Goal: Information Seeking & Learning: Learn about a topic

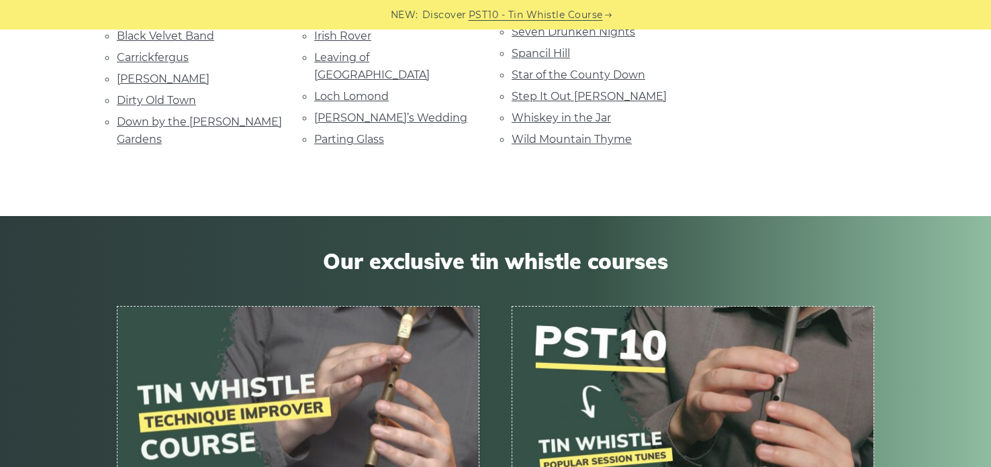
scroll to position [449, 0]
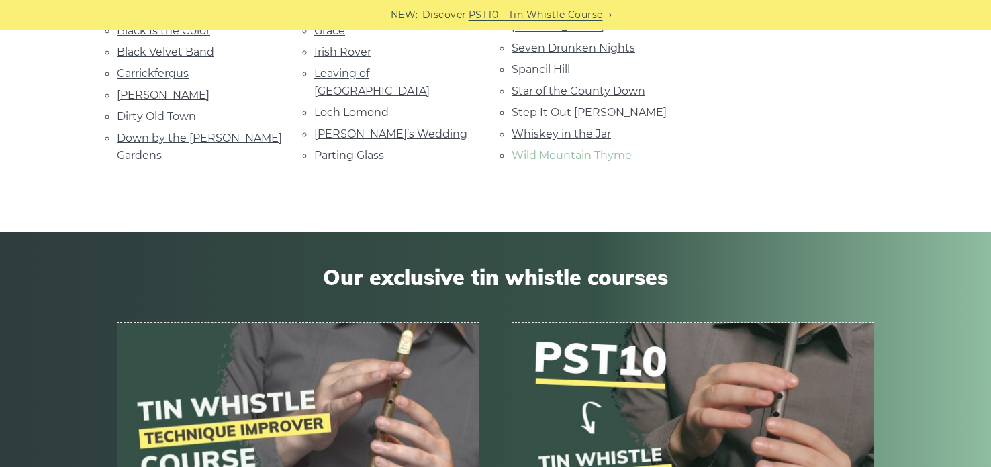
click at [556, 162] on link "Wild Mountain Thyme" at bounding box center [572, 155] width 120 height 13
click at [344, 162] on link "Parting Glass" at bounding box center [349, 155] width 70 height 13
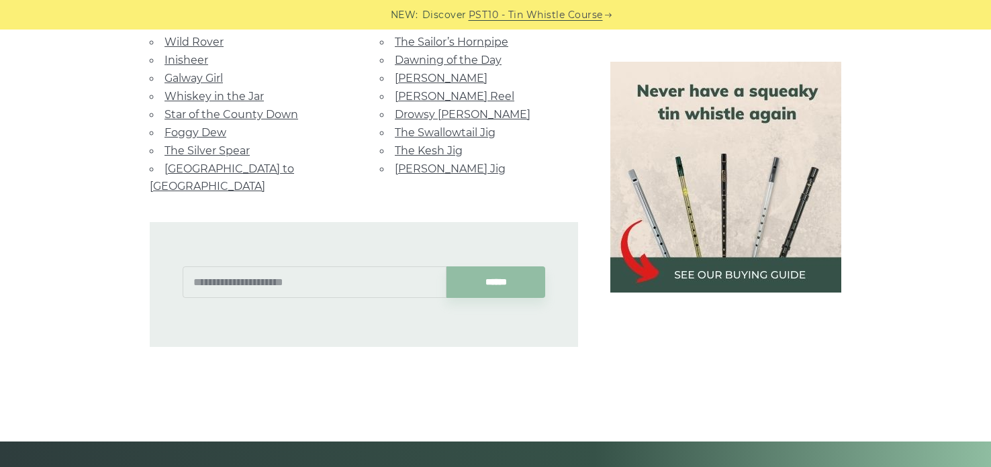
scroll to position [963, 0]
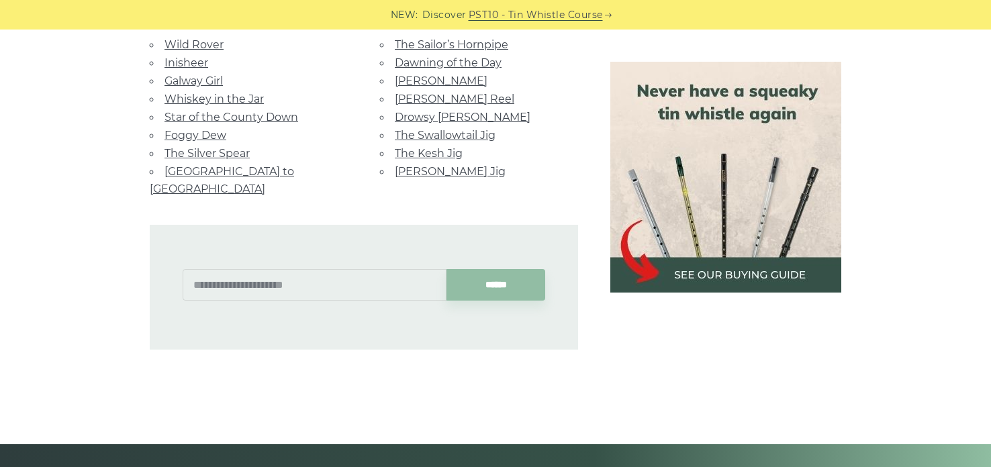
click at [223, 87] on link "Galway Girl" at bounding box center [193, 81] width 58 height 13
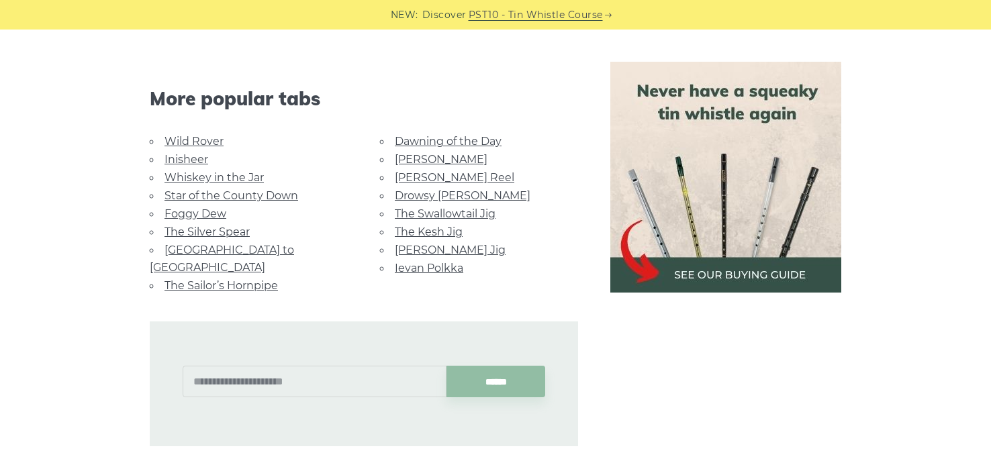
scroll to position [990, 0]
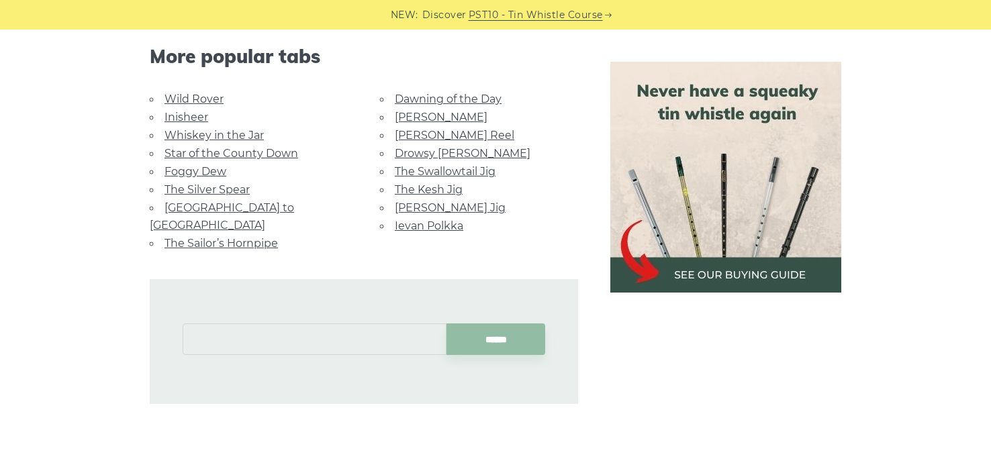
click at [203, 355] on input "text" at bounding box center [315, 340] width 264 height 32
click at [475, 355] on input "******" at bounding box center [495, 340] width 99 height 32
click at [333, 355] on input "**********" at bounding box center [315, 340] width 264 height 32
type input "*"
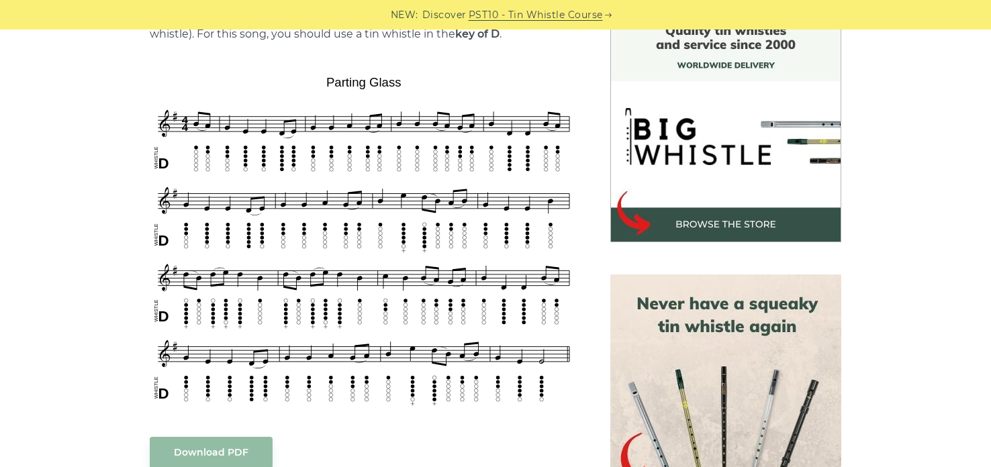
scroll to position [381, 0]
